Goal: Transaction & Acquisition: Purchase product/service

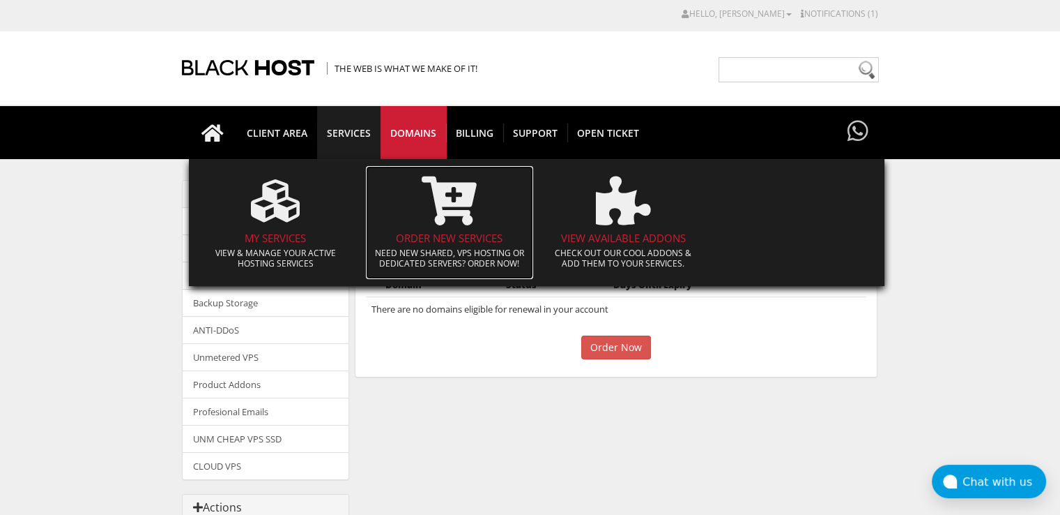
click at [418, 220] on span at bounding box center [449, 200] width 153 height 63
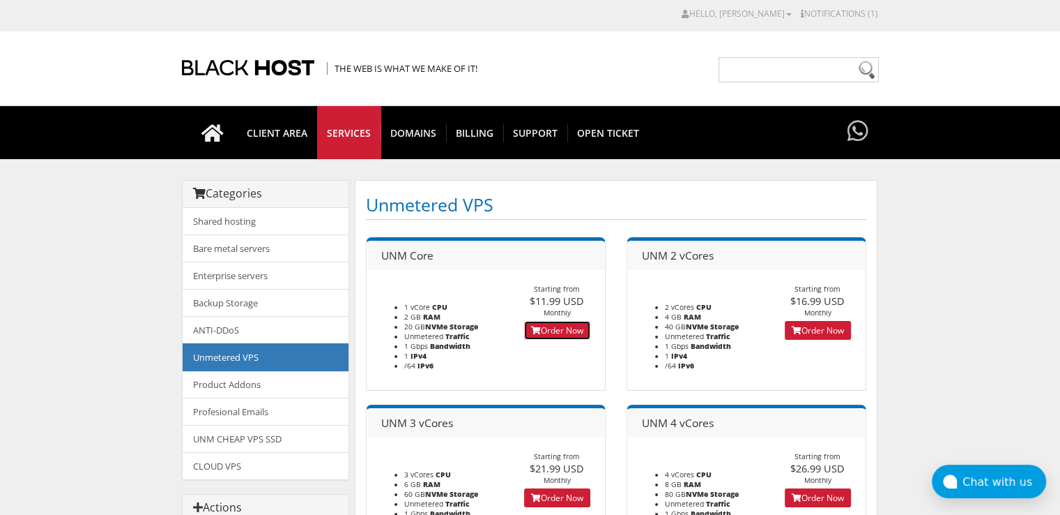
click at [564, 333] on link "Order Now" at bounding box center [557, 330] width 66 height 19
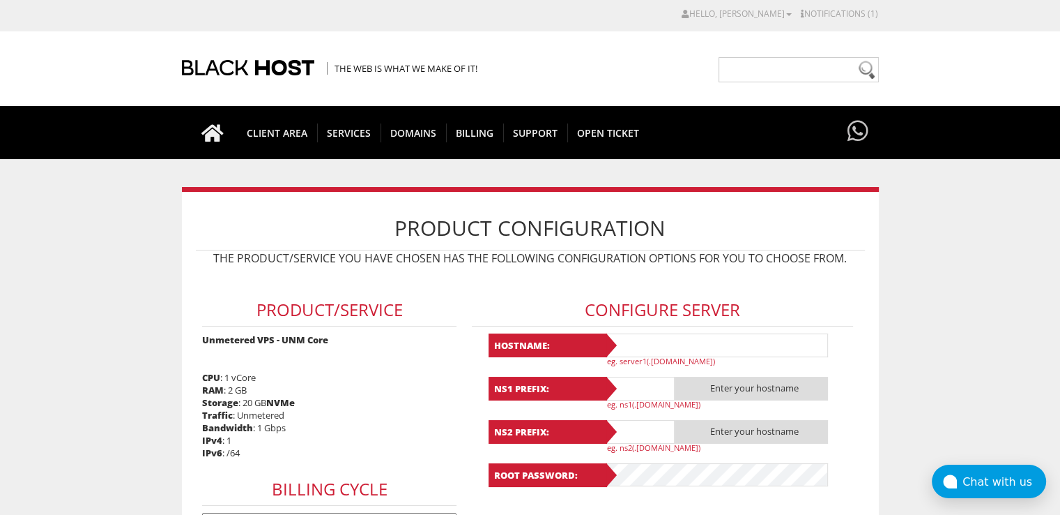
scroll to position [139, 0]
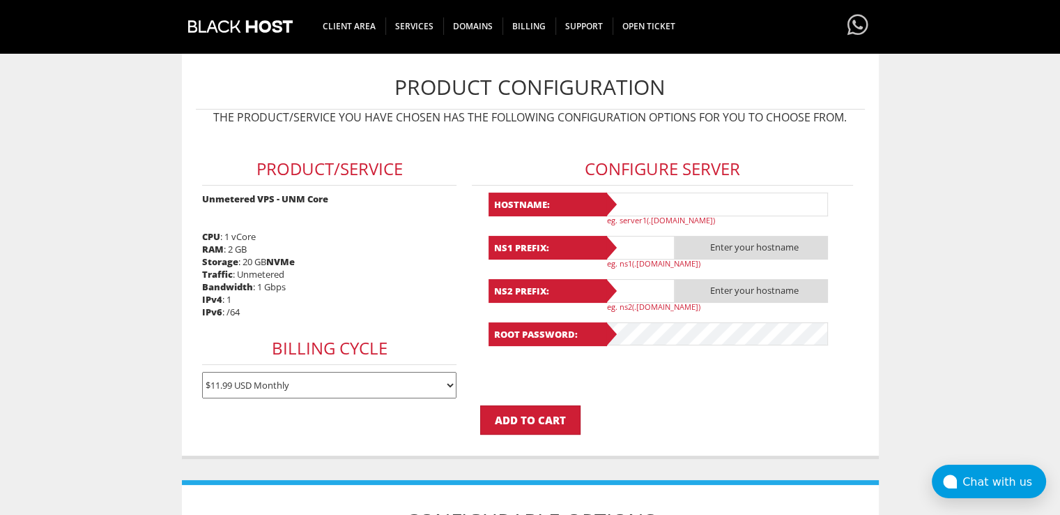
type input "lavandaaa88f@gmail.com"
click at [639, 201] on input "text" at bounding box center [716, 204] width 223 height 24
paste input "Lavanda69"
type input "Lavanda69"
click at [639, 252] on input "text" at bounding box center [640, 248] width 70 height 24
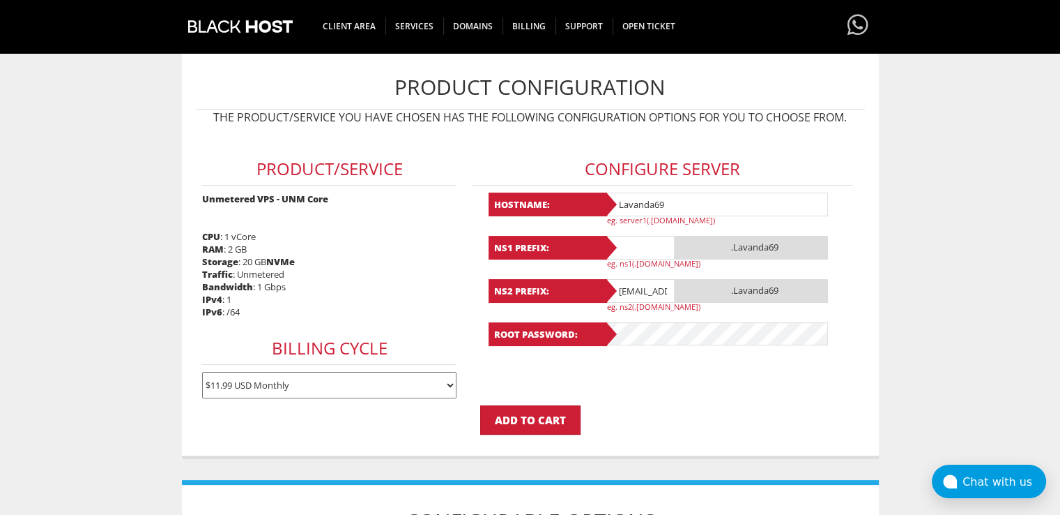
paste input "Lavanda69"
type input "Lavanda69"
click at [630, 288] on input "lavandaaa88f@gmail.com" at bounding box center [640, 291] width 70 height 24
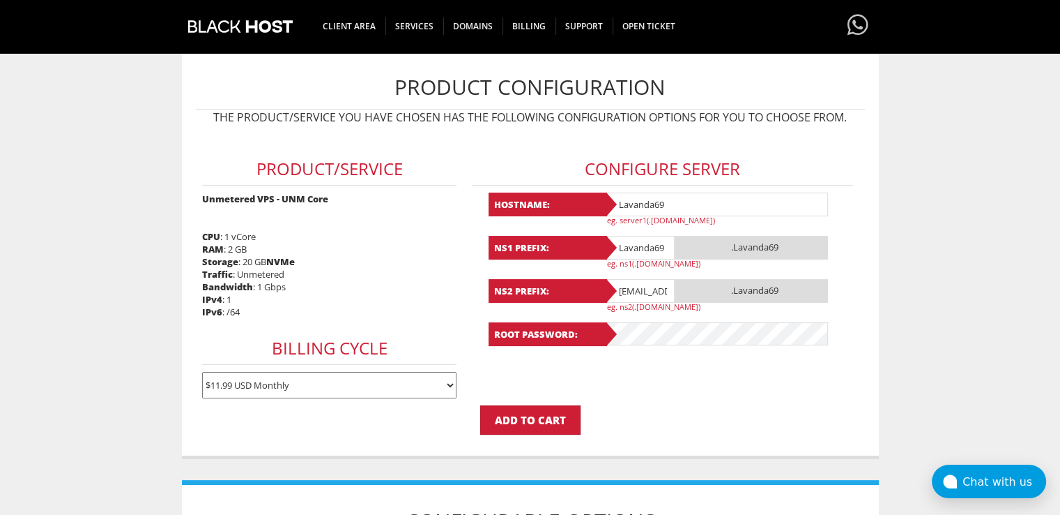
click at [630, 288] on input "[EMAIL_ADDRESS][DOMAIN_NAME]" at bounding box center [640, 291] width 70 height 24
paste input "Lavanda69"
type input "Lavanda69"
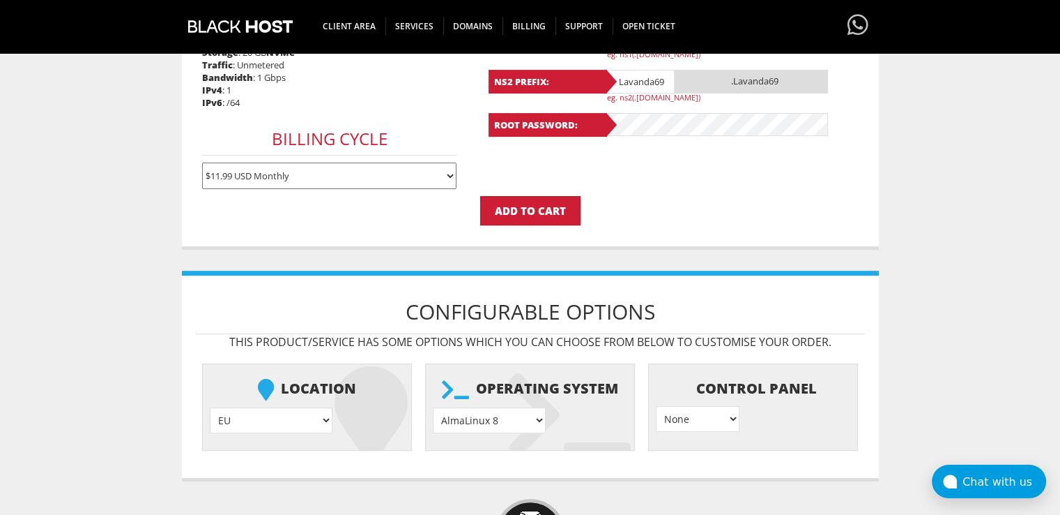
scroll to position [418, 0]
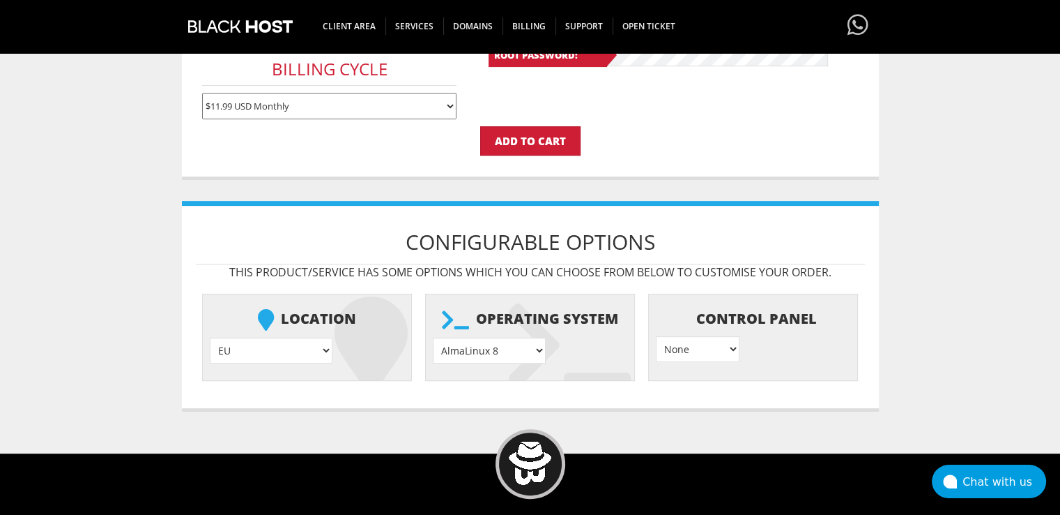
click at [496, 345] on select "AlmaLinux 8 } AlmaLinux 9 } AlmaLinux 10 } Rocky Linux 8 } Rocky Linux 9 } Cent…" at bounding box center [489, 350] width 113 height 26
select select "1208"
click at [433, 337] on select "AlmaLinux 8 } AlmaLinux 9 } AlmaLinux 10 } Rocky Linux 8 } Rocky Linux 9 } Cent…" at bounding box center [489, 350] width 113 height 26
click at [510, 139] on input "Add to Cart" at bounding box center [530, 140] width 100 height 29
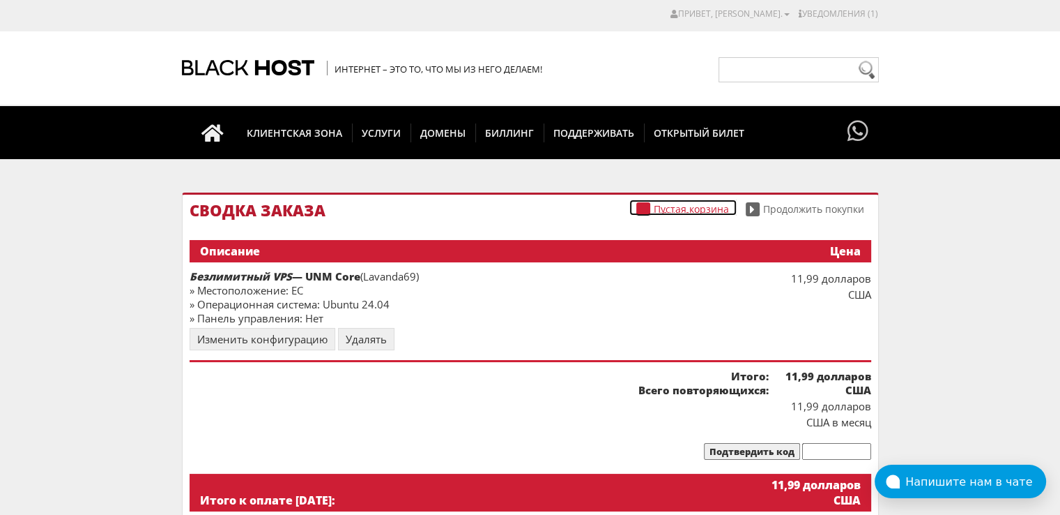
click at [659, 213] on font "Пустая корзина" at bounding box center [691, 208] width 75 height 13
click at [753, 182] on div "Пустая корзина Продолжить покупки Сводка заказа Описание Цена Безлимитный VPS —…" at bounding box center [530, 367] width 697 height 375
click at [753, 204] on span at bounding box center [753, 209] width 14 height 14
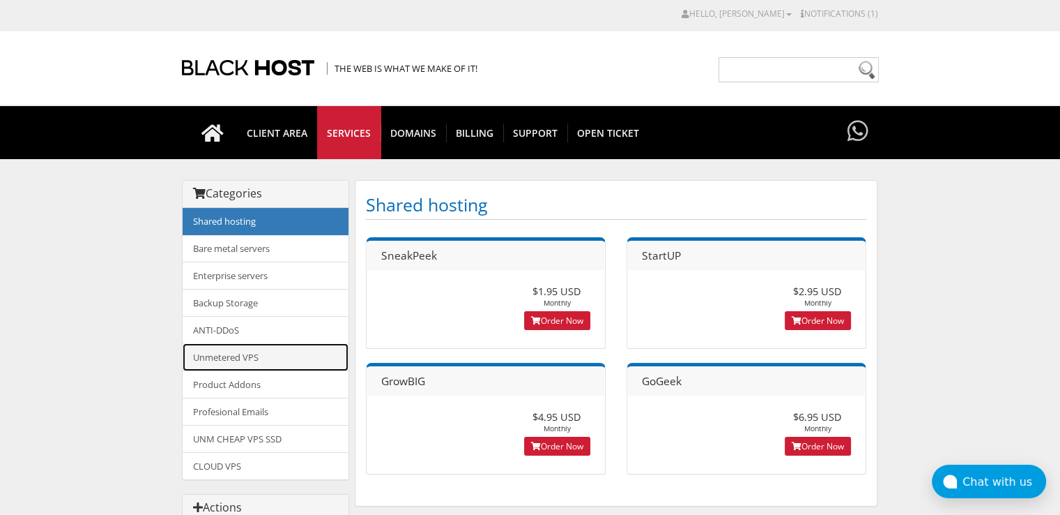
click at [273, 359] on link "Unmetered VPS" at bounding box center [266, 357] width 166 height 28
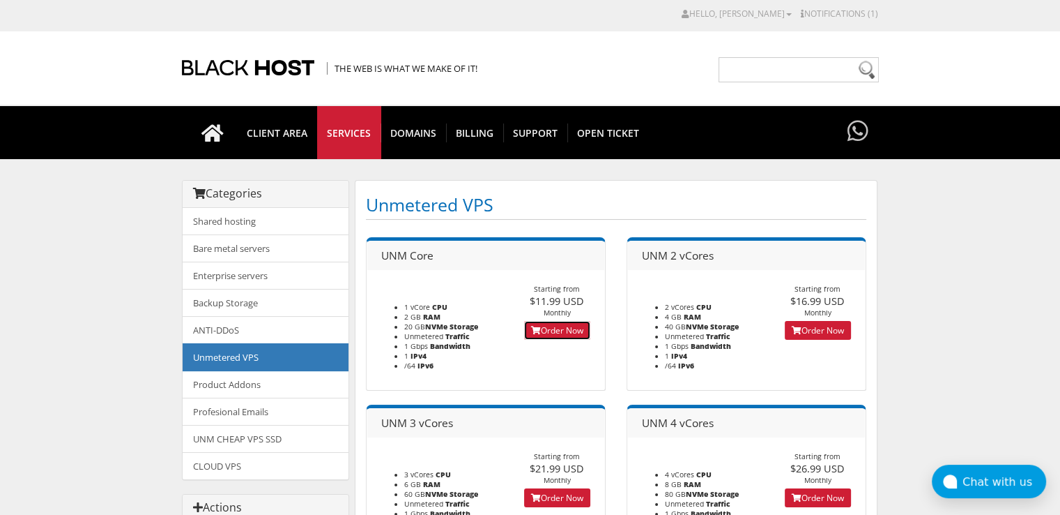
click at [543, 331] on link "Order Now" at bounding box center [557, 330] width 66 height 19
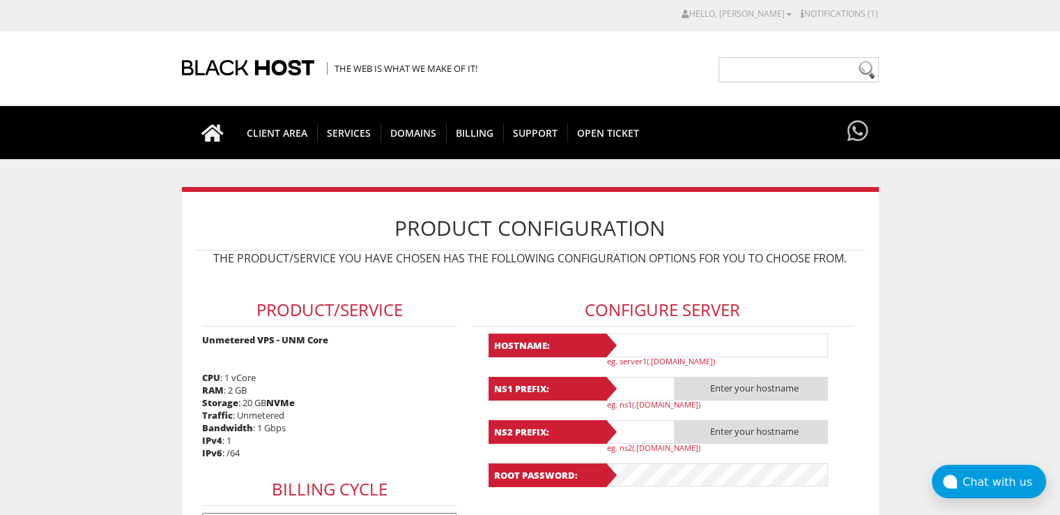
type input "lavandaaa88f@gmail.com"
click at [648, 350] on input "text" at bounding box center [716, 345] width 223 height 24
paste input "Lavanda70"
type input "Lavanda70"
click at [635, 386] on input "text" at bounding box center [640, 388] width 70 height 24
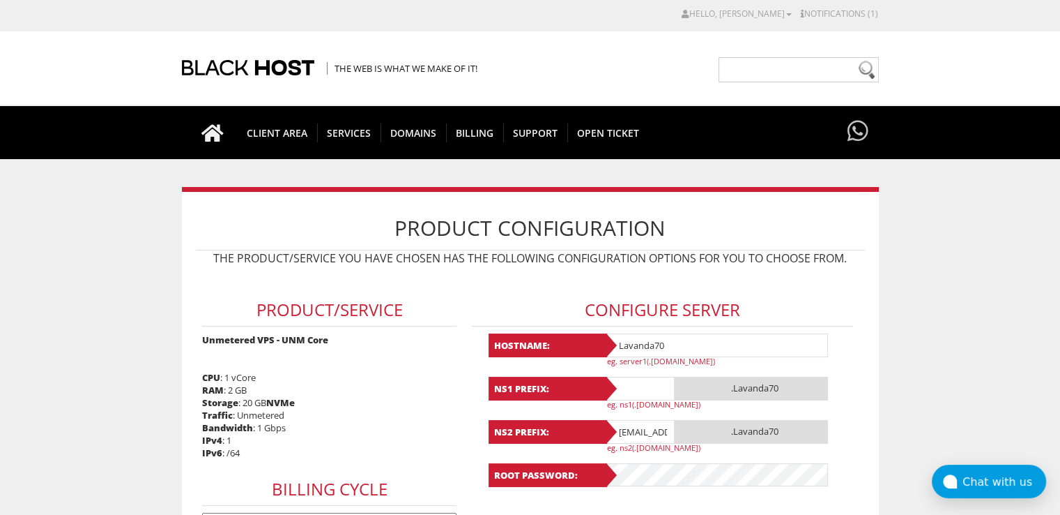
paste input "Lavanda70"
type input "Lavanda70"
click at [635, 432] on input "lavandaaa88f@gmail.com" at bounding box center [640, 432] width 70 height 24
click at [631, 428] on input "lavandaaa88f@gmail.com" at bounding box center [640, 432] width 70 height 24
click at [630, 427] on input "lavandaaa88f@gmail.com" at bounding box center [640, 432] width 70 height 24
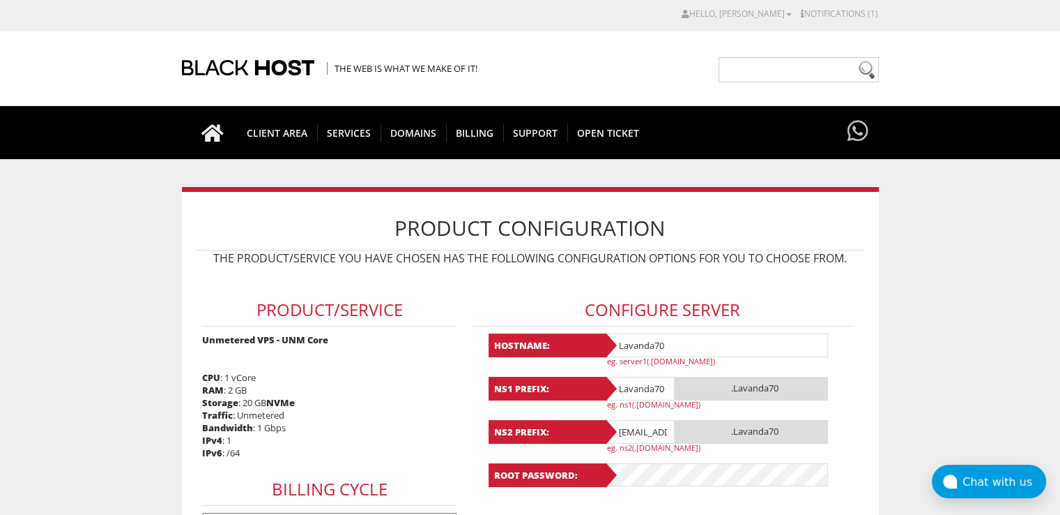
click at [630, 427] on input "lavandaaa88f@gmail.com" at bounding box center [640, 432] width 70 height 24
paste input "Lavanda70"
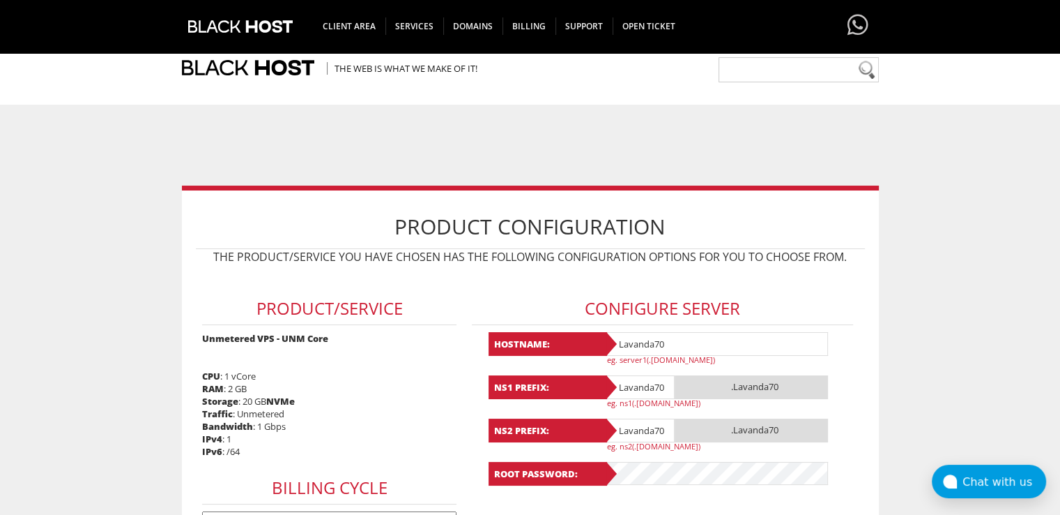
scroll to position [209, 0]
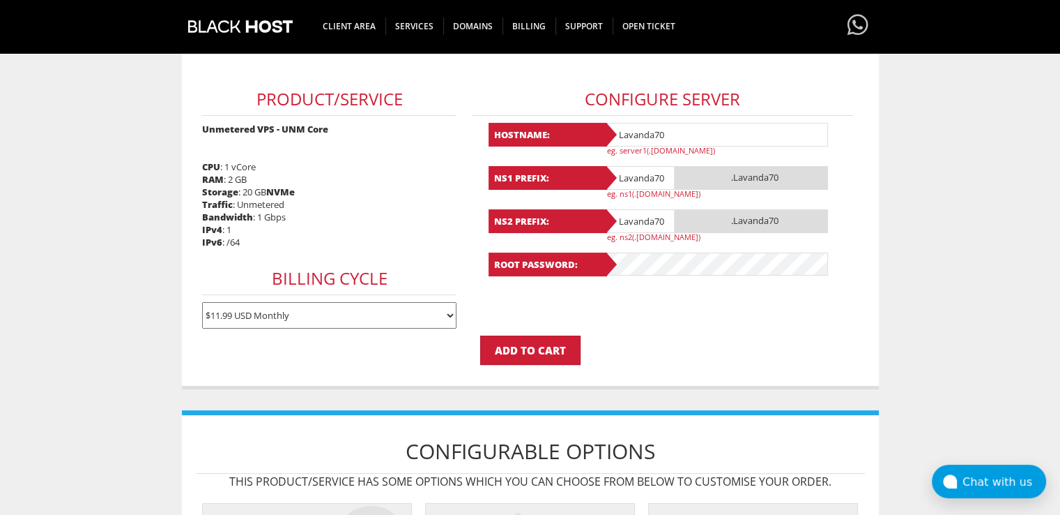
type input "Lavanda70"
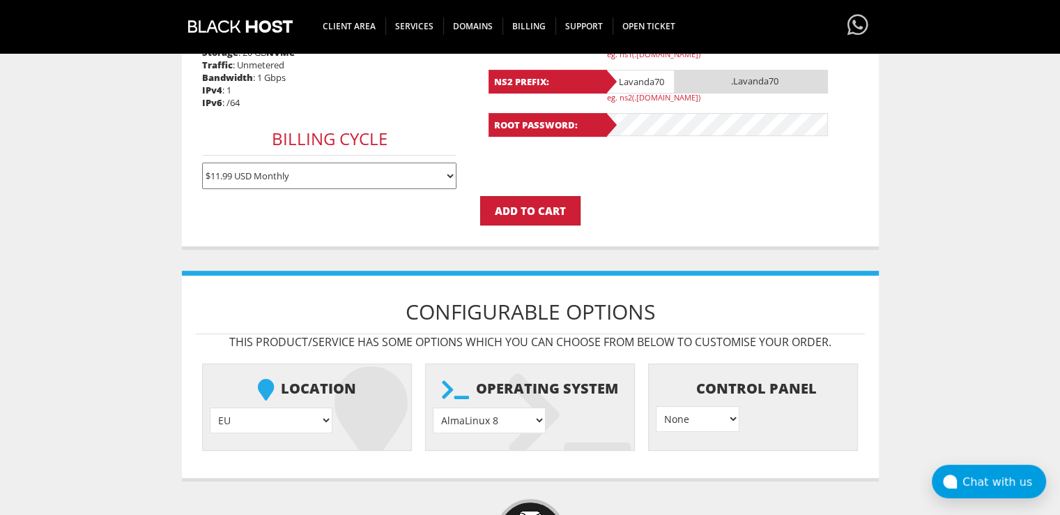
click at [494, 421] on select "AlmaLinux 8 } AlmaLinux 9 } AlmaLinux 10 } Rocky Linux 8 } Rocky Linux 9 } Cent…" at bounding box center [489, 420] width 113 height 26
select select "1208"
click at [433, 407] on select "AlmaLinux 8 } AlmaLinux 9 } AlmaLinux 10 } Rocky Linux 8 } Rocky Linux 9 } Cent…" at bounding box center [489, 420] width 113 height 26
click at [534, 217] on input "Add to Cart" at bounding box center [530, 210] width 100 height 29
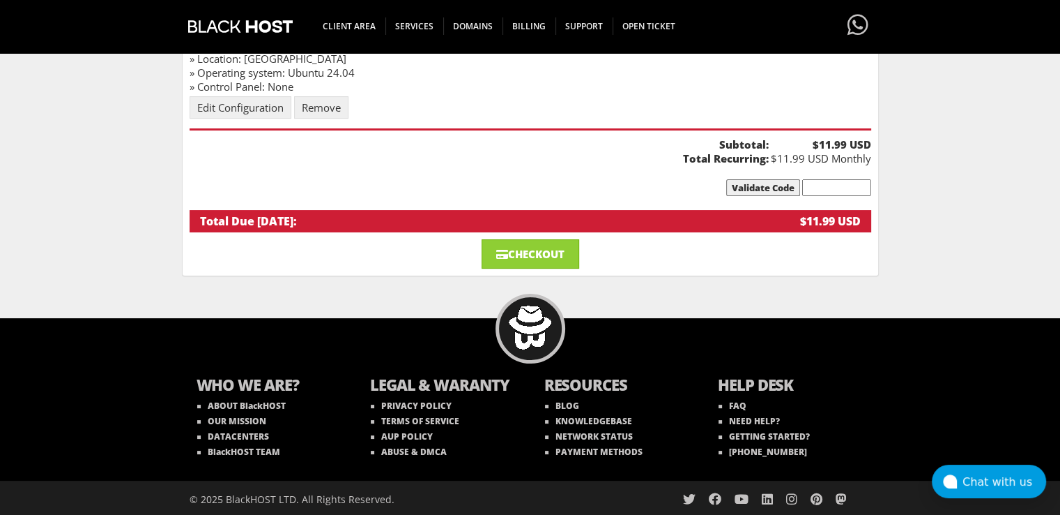
scroll to position [21, 0]
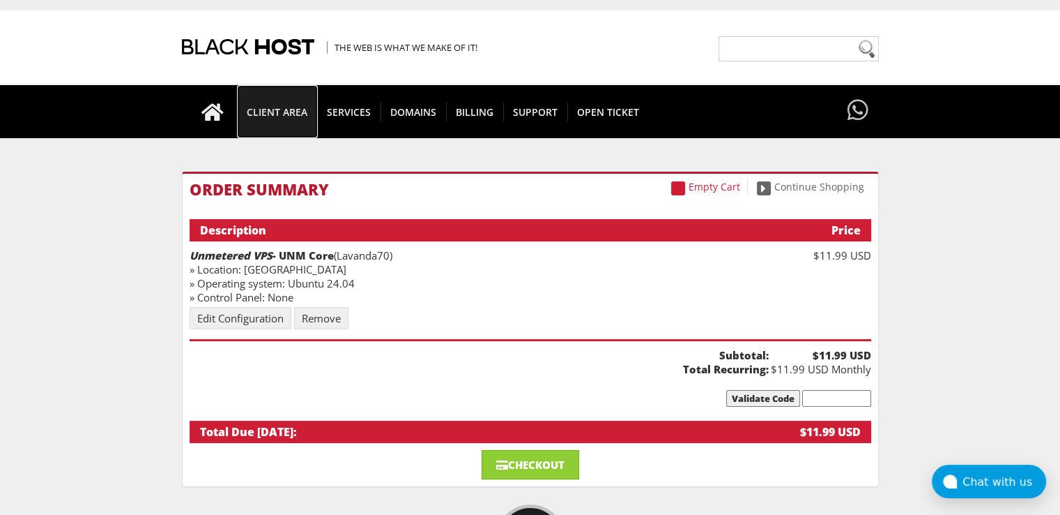
click at [282, 120] on span "CLIENT AREA" at bounding box center [277, 111] width 80 height 19
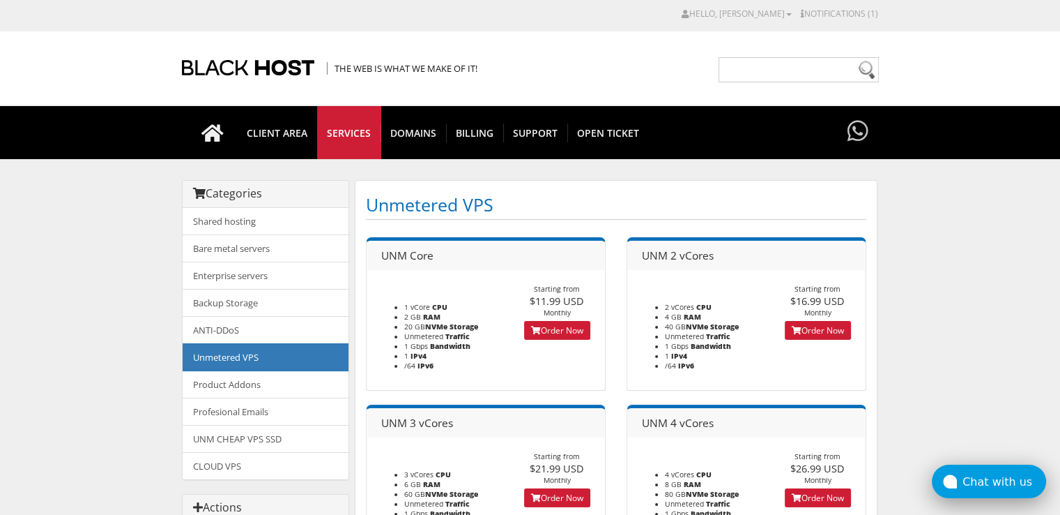
click at [959, 471] on button "Chat with us" at bounding box center [989, 480] width 114 height 33
